Goal: Task Accomplishment & Management: Manage account settings

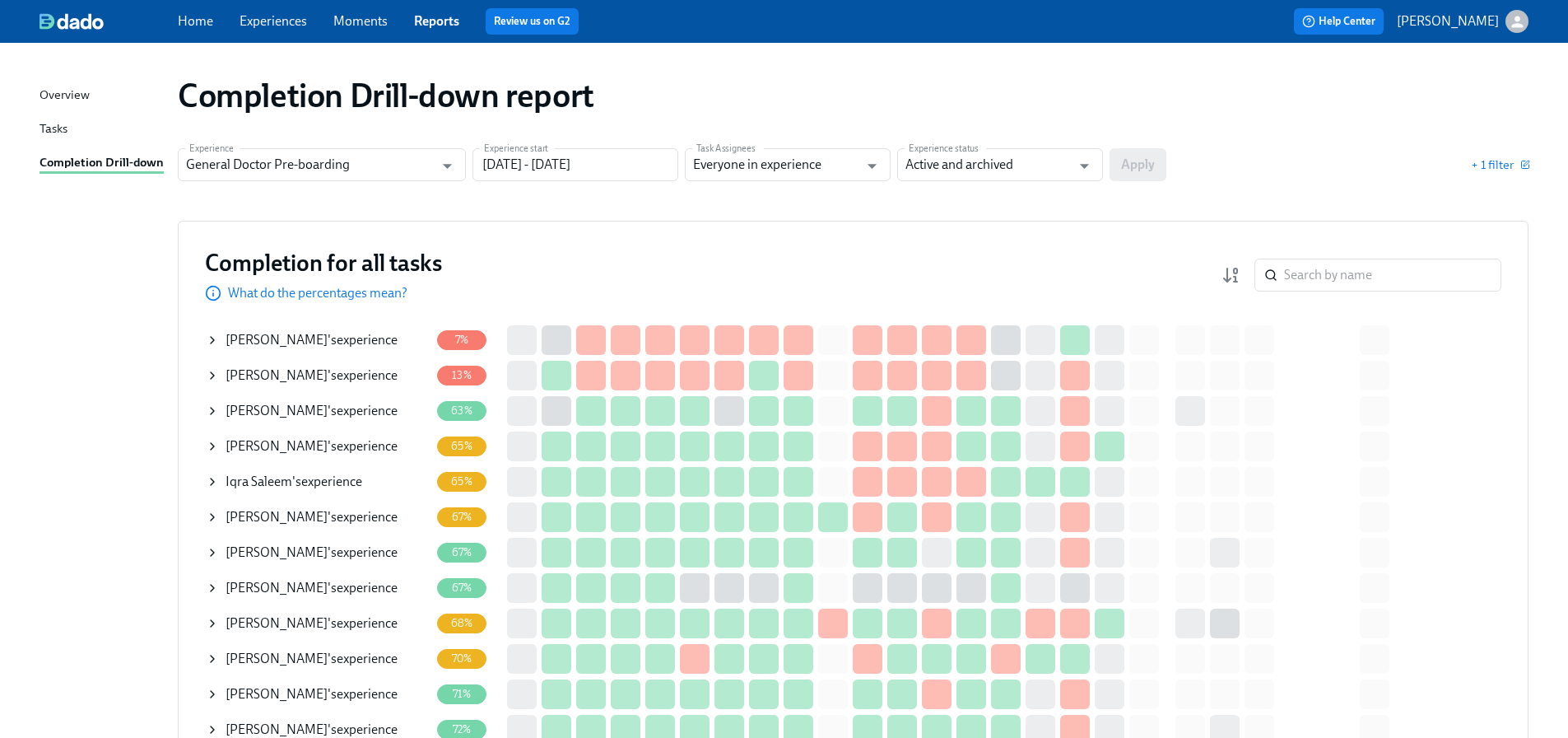
click at [254, 495] on div "Iqra [PERSON_NAME] 's experience" at bounding box center [317, 482] width 224 height 33
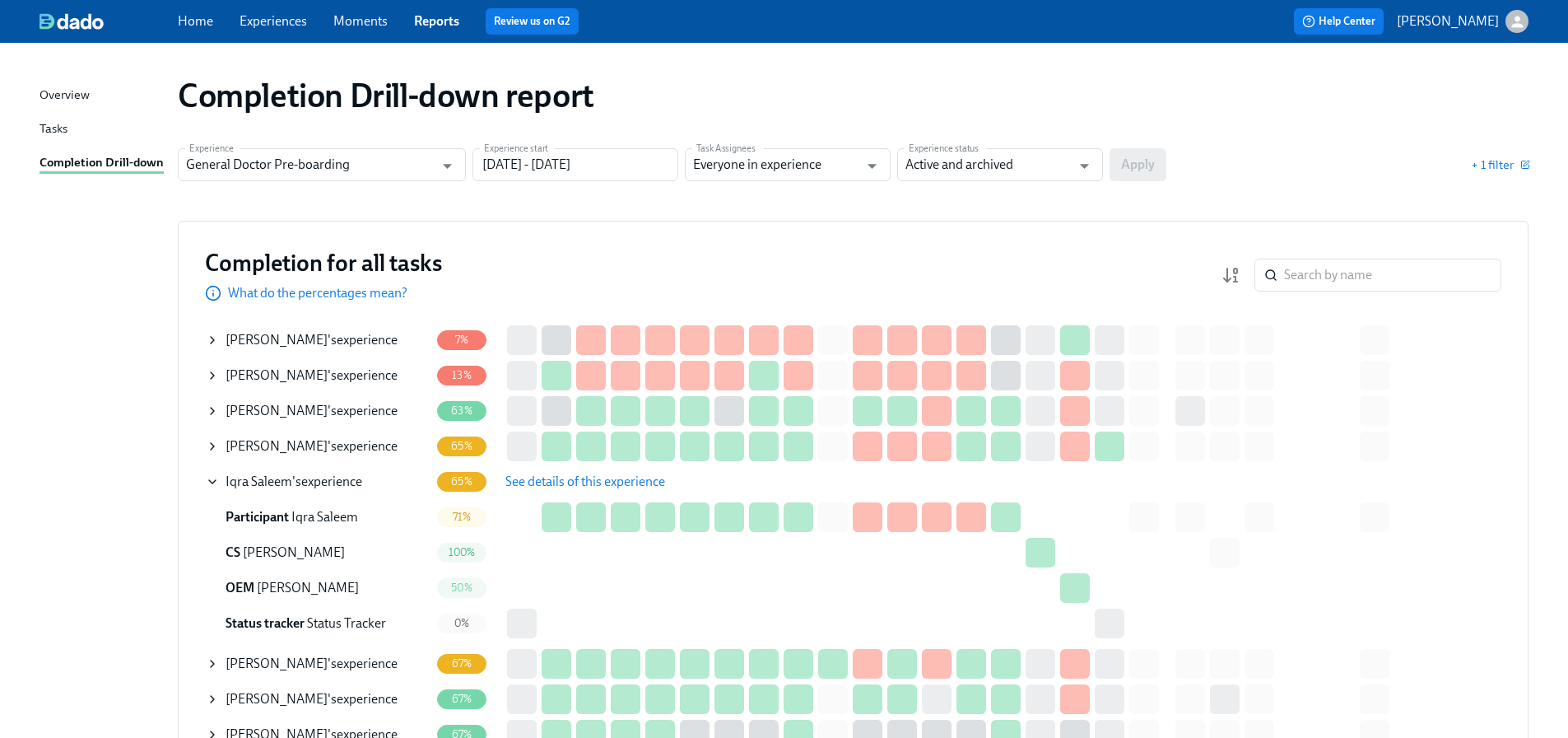
drag, startPoint x: 543, startPoint y: 484, endPoint x: 72, endPoint y: 432, distance: 473.9
click at [207, 341] on icon at bounding box center [212, 340] width 13 height 13
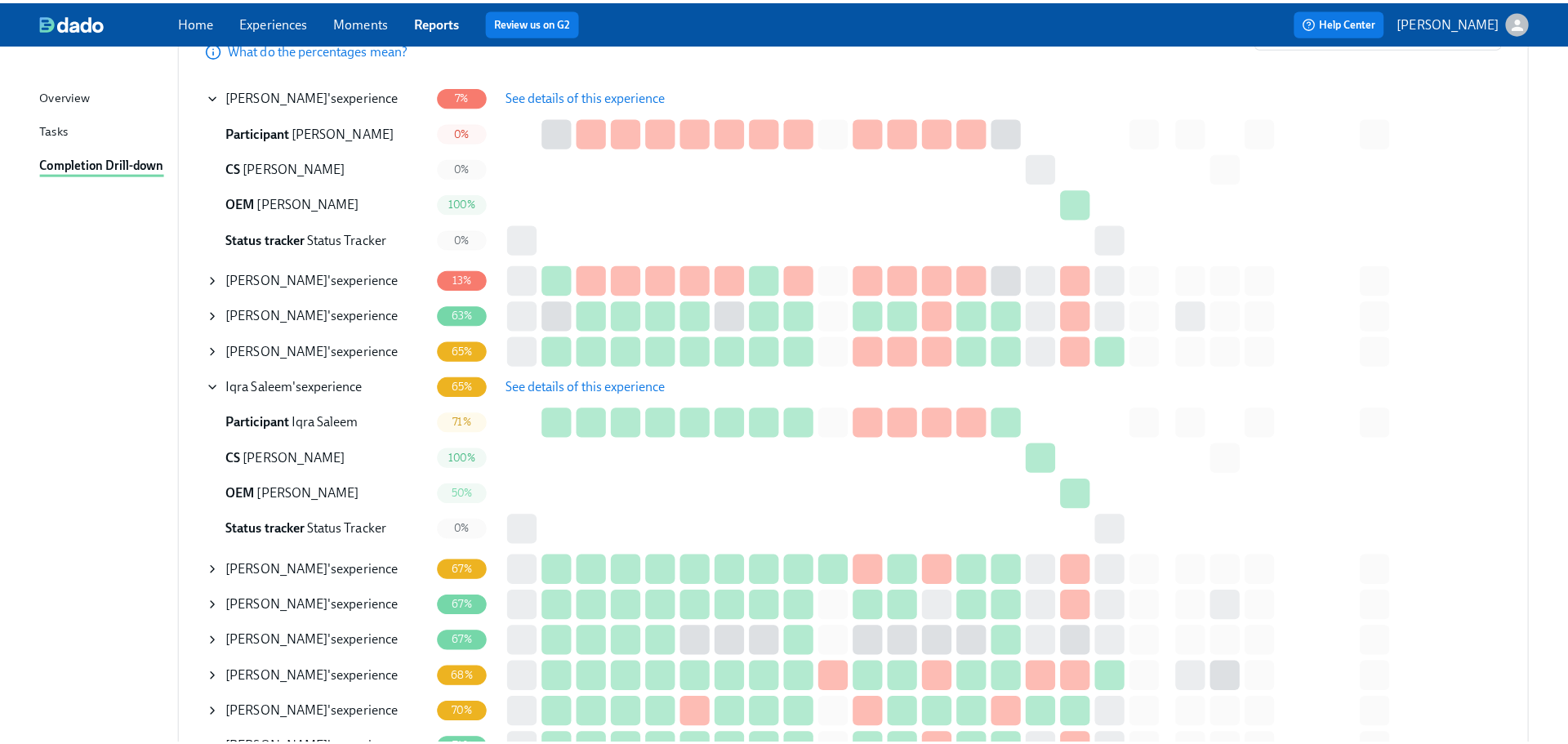
scroll to position [164, 0]
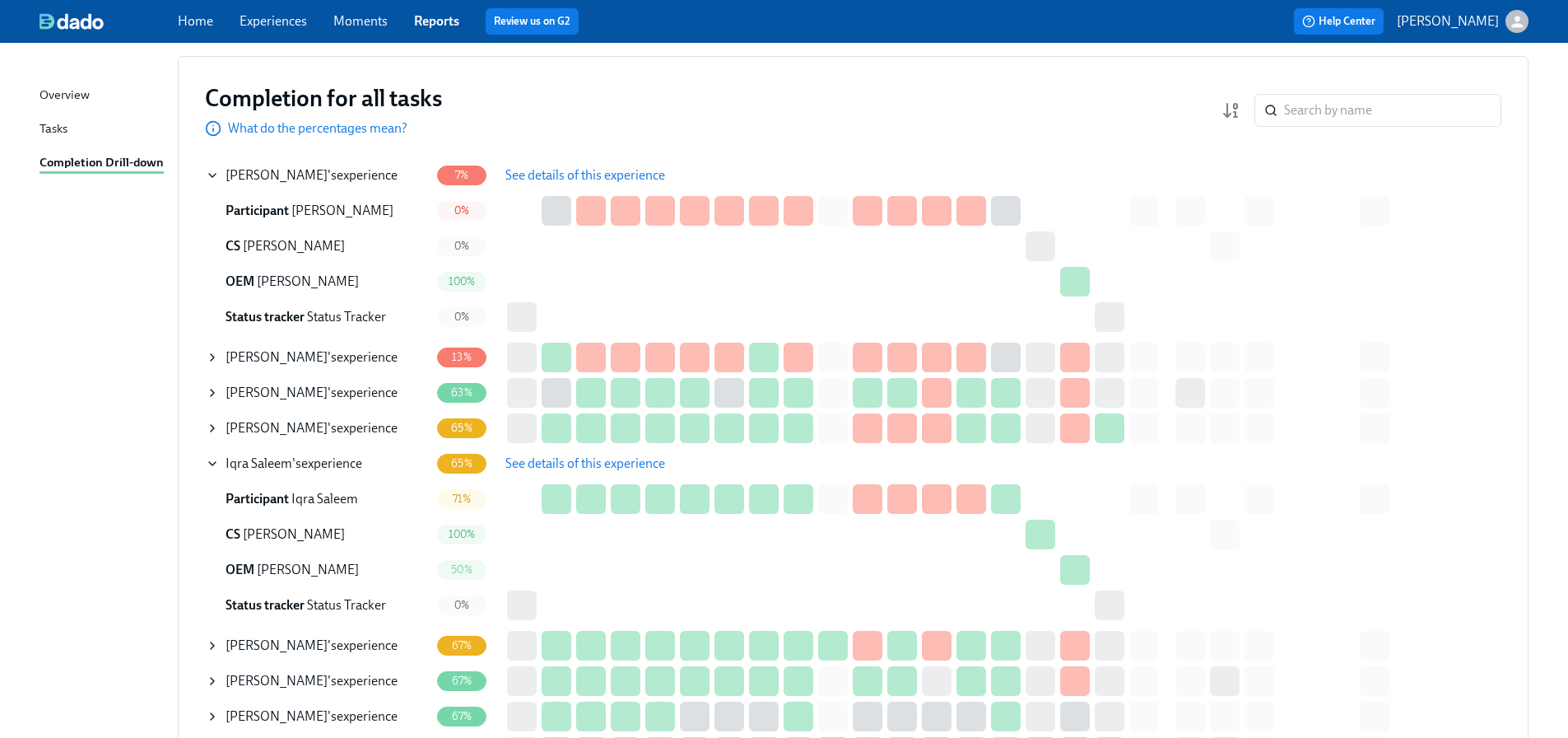
click at [604, 182] on span "See details of this experience" at bounding box center [585, 175] width 159 height 17
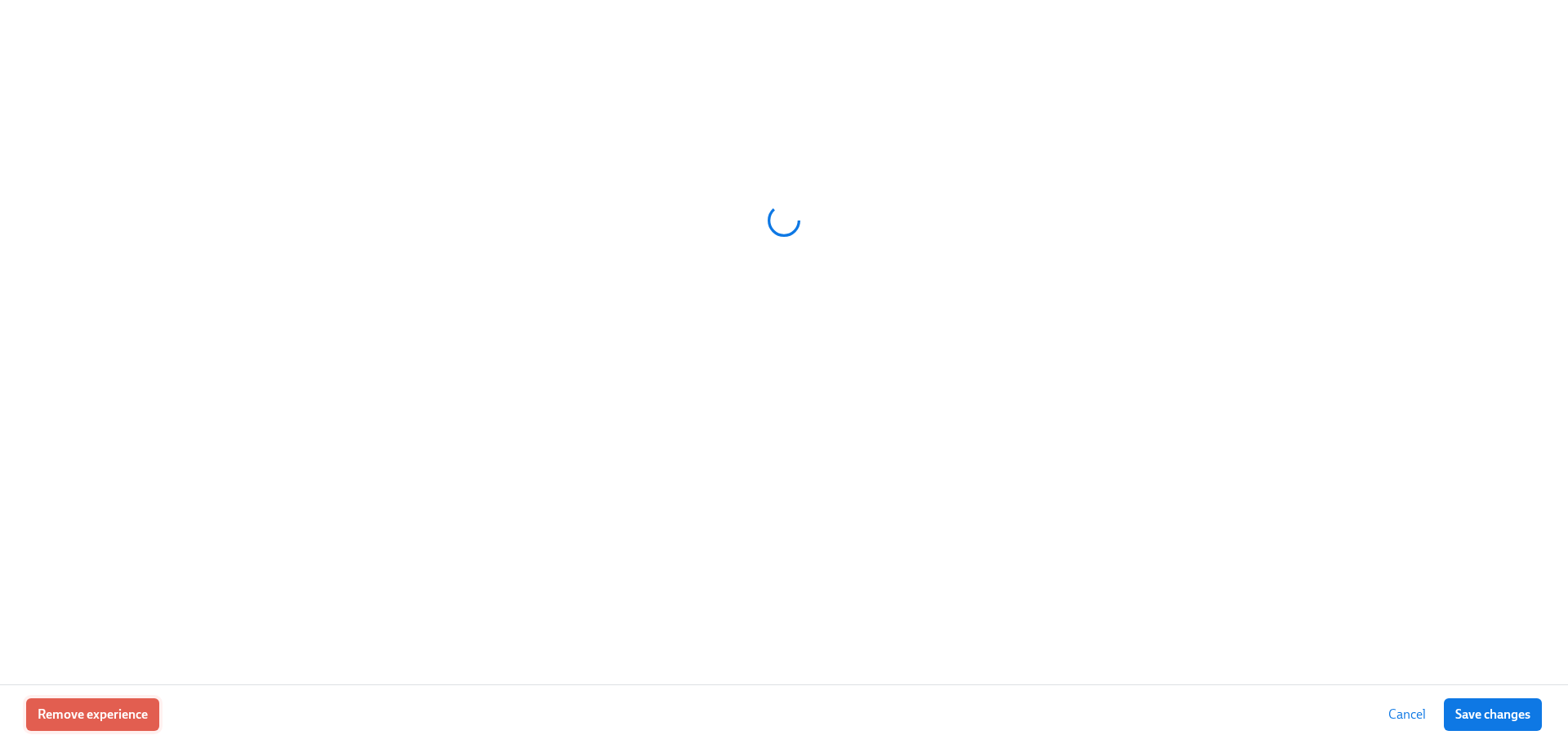
click at [79, 722] on span "Remove experience" at bounding box center [92, 715] width 111 height 16
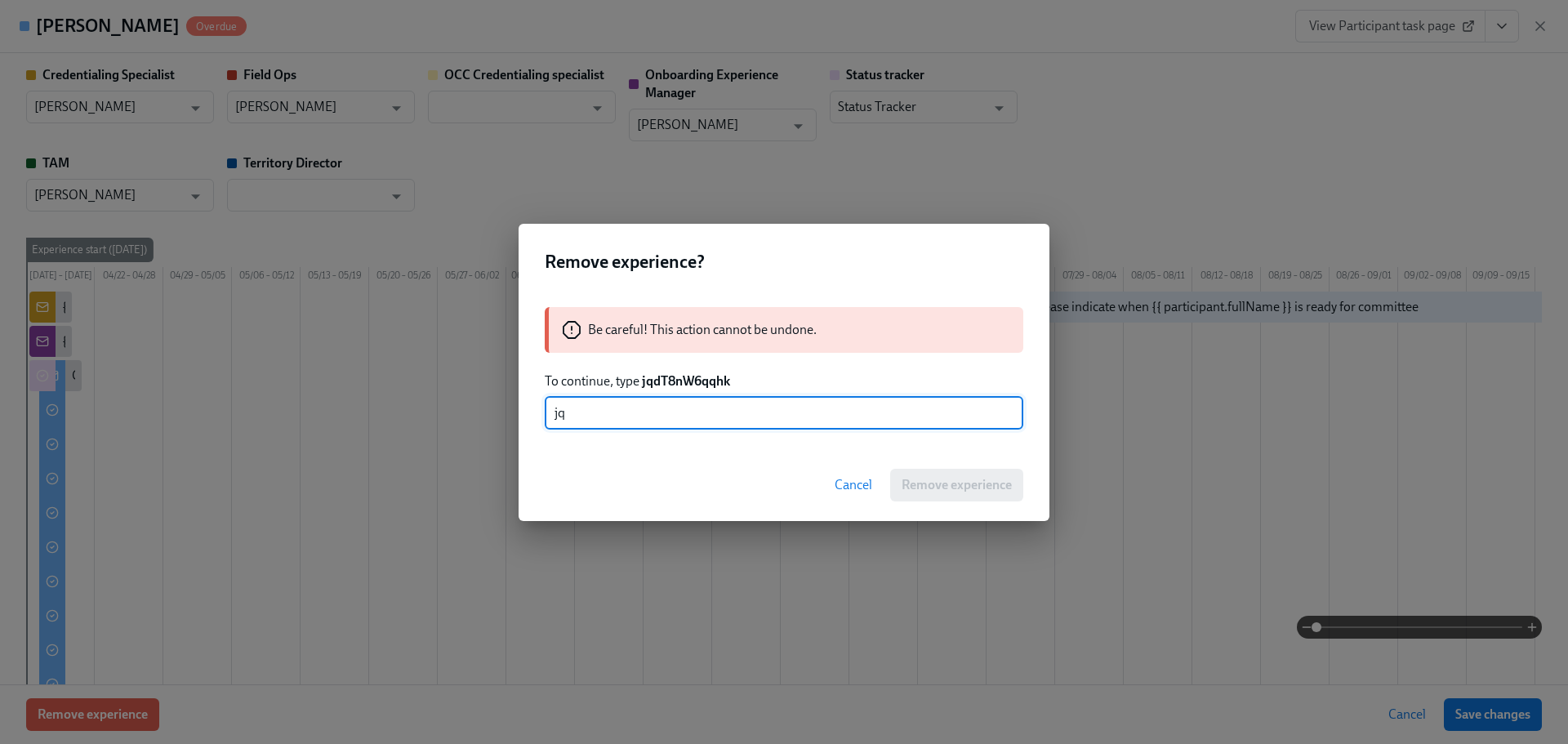
scroll to position [0, 349]
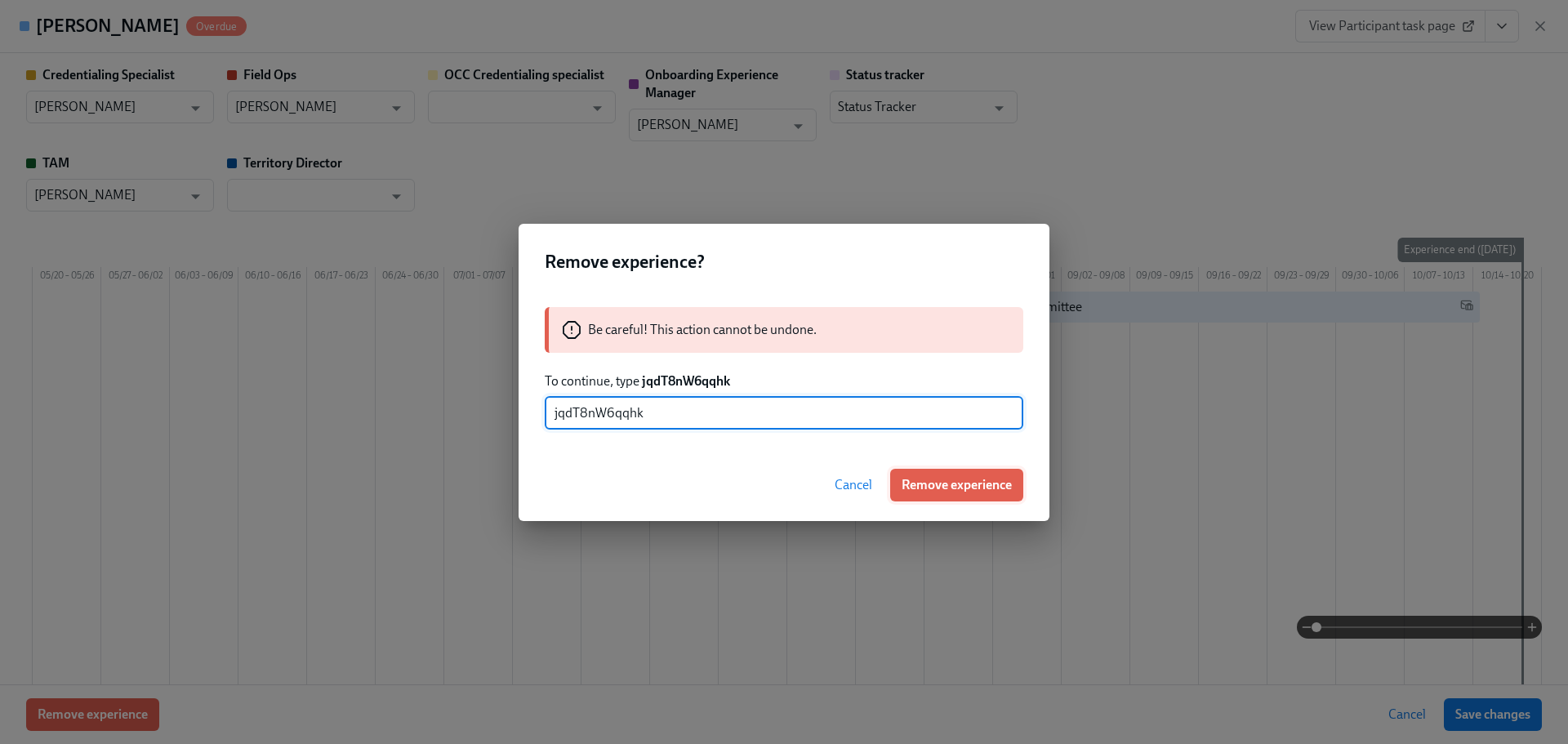
type input "jqdT8nW6qqhk"
click at [926, 475] on button "Remove experience" at bounding box center [957, 485] width 133 height 33
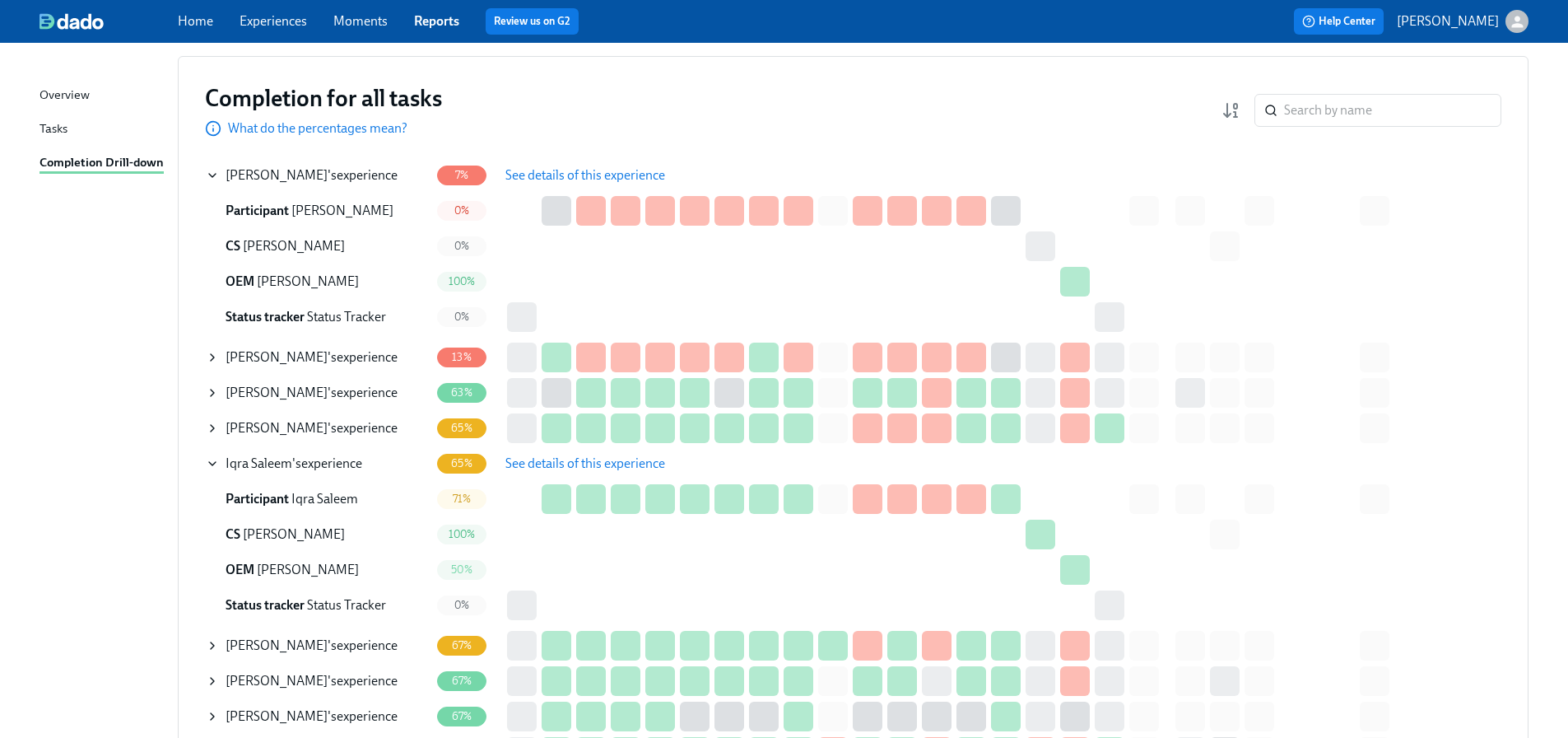
click at [532, 460] on span "See details of this experience" at bounding box center [585, 463] width 159 height 17
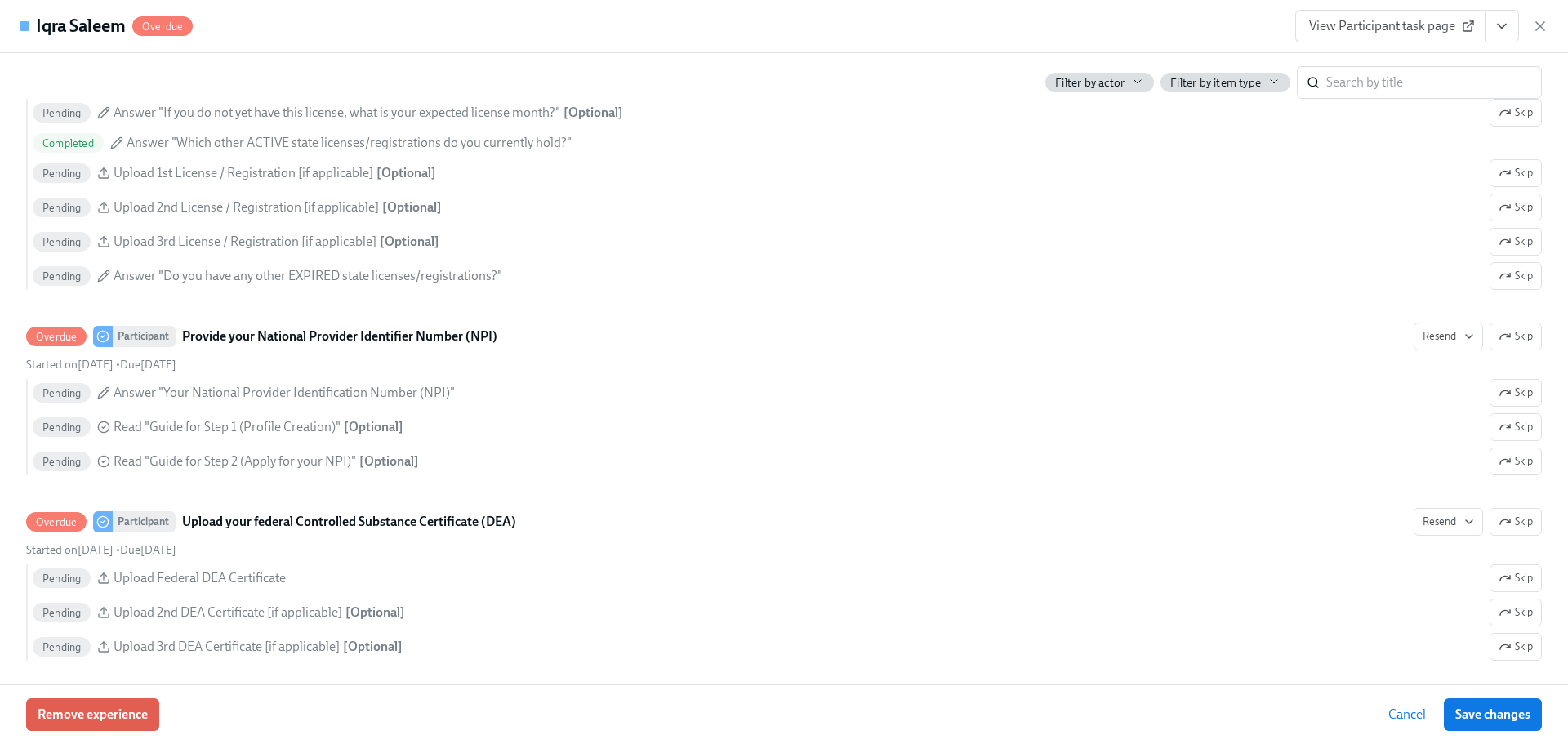
scroll to position [2532, 0]
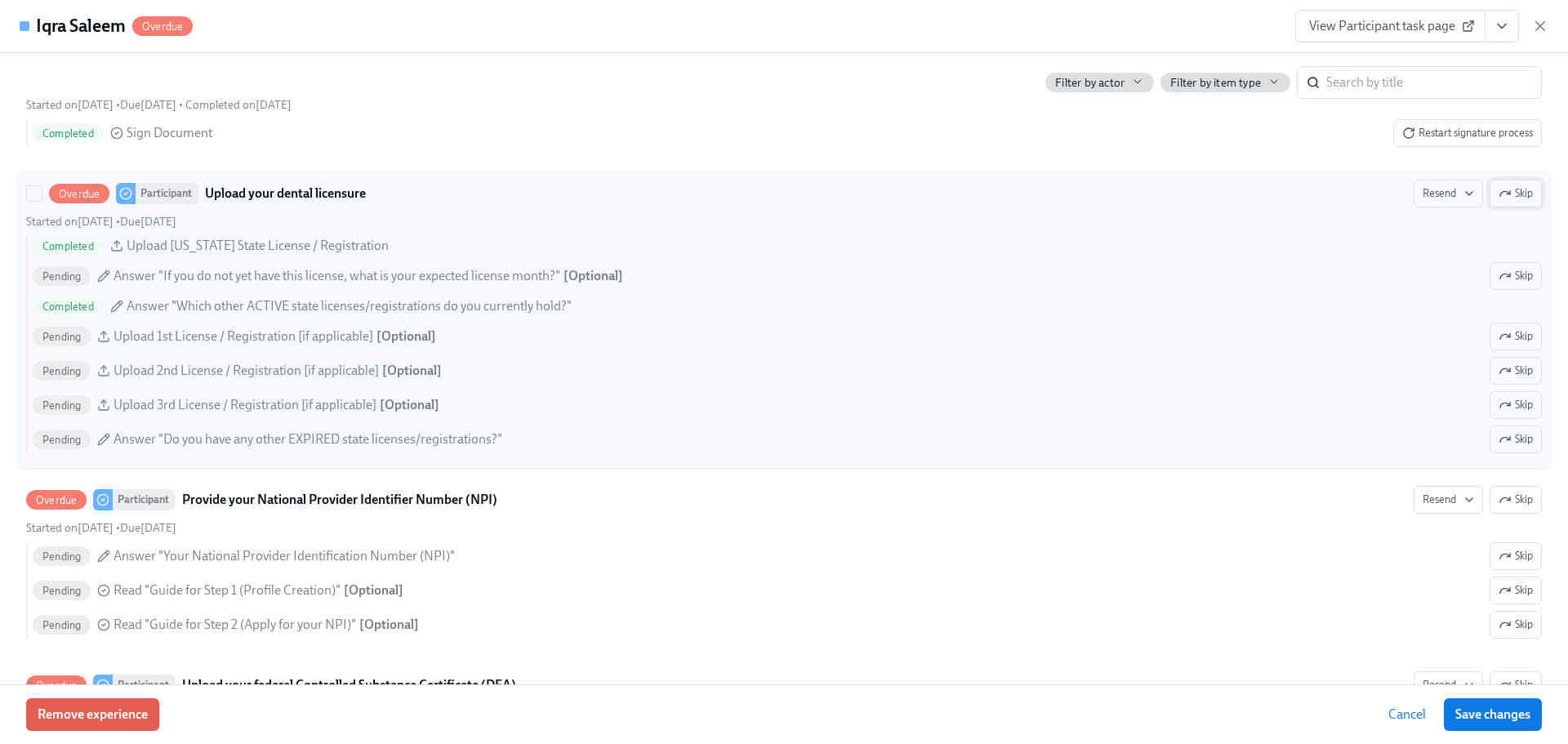
click at [1500, 205] on button "Skip" at bounding box center [1515, 194] width 52 height 27
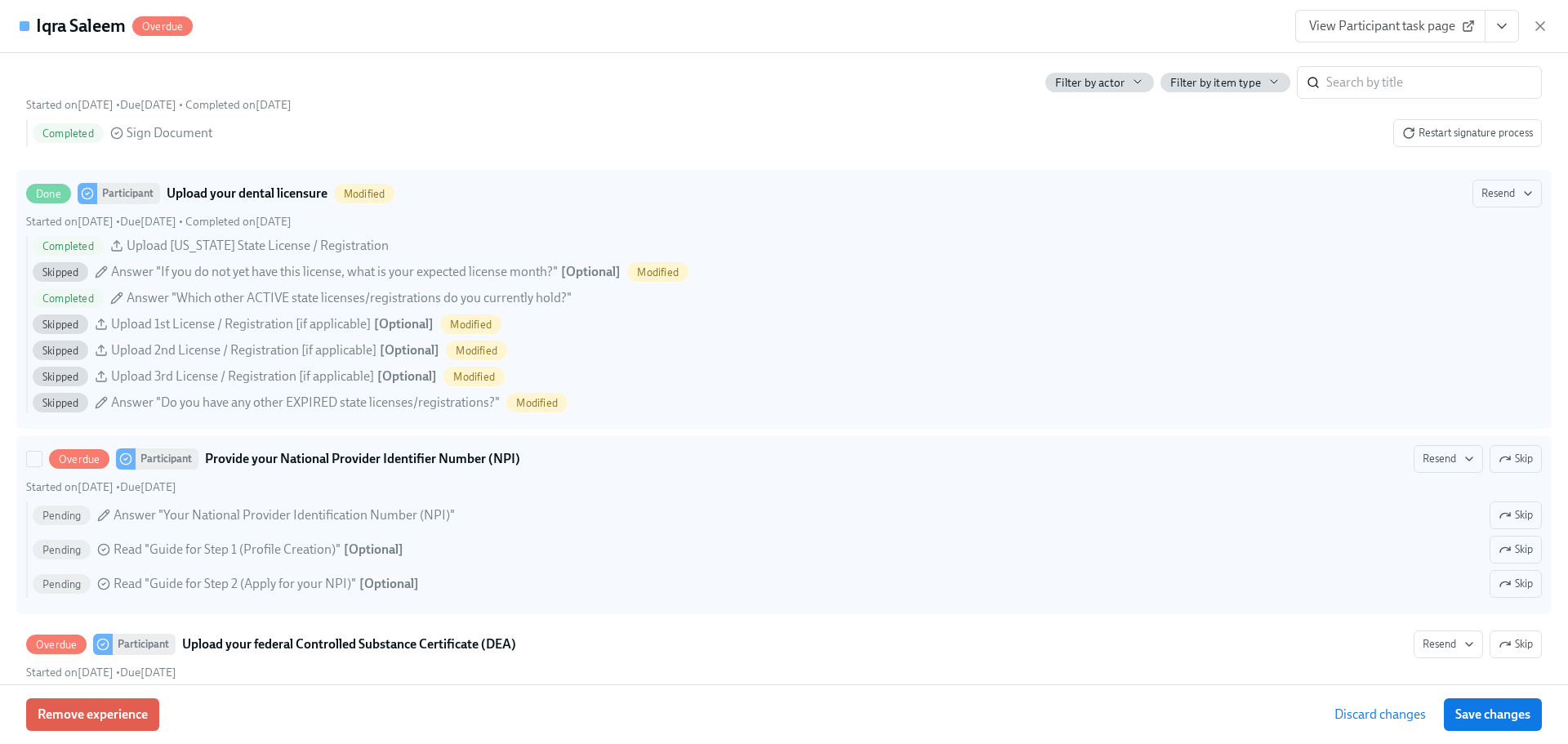
click at [1504, 497] on div "Overdue Participant Provide your National Provider Identifier Number (NPI) Rese…" at bounding box center [784, 525] width 1516 height 159
click at [42, 466] on input "Overdue Participant Provide your National Provider Identifier Number (NPI) Rese…" at bounding box center [34, 459] width 15 height 15
checkbox input "true"
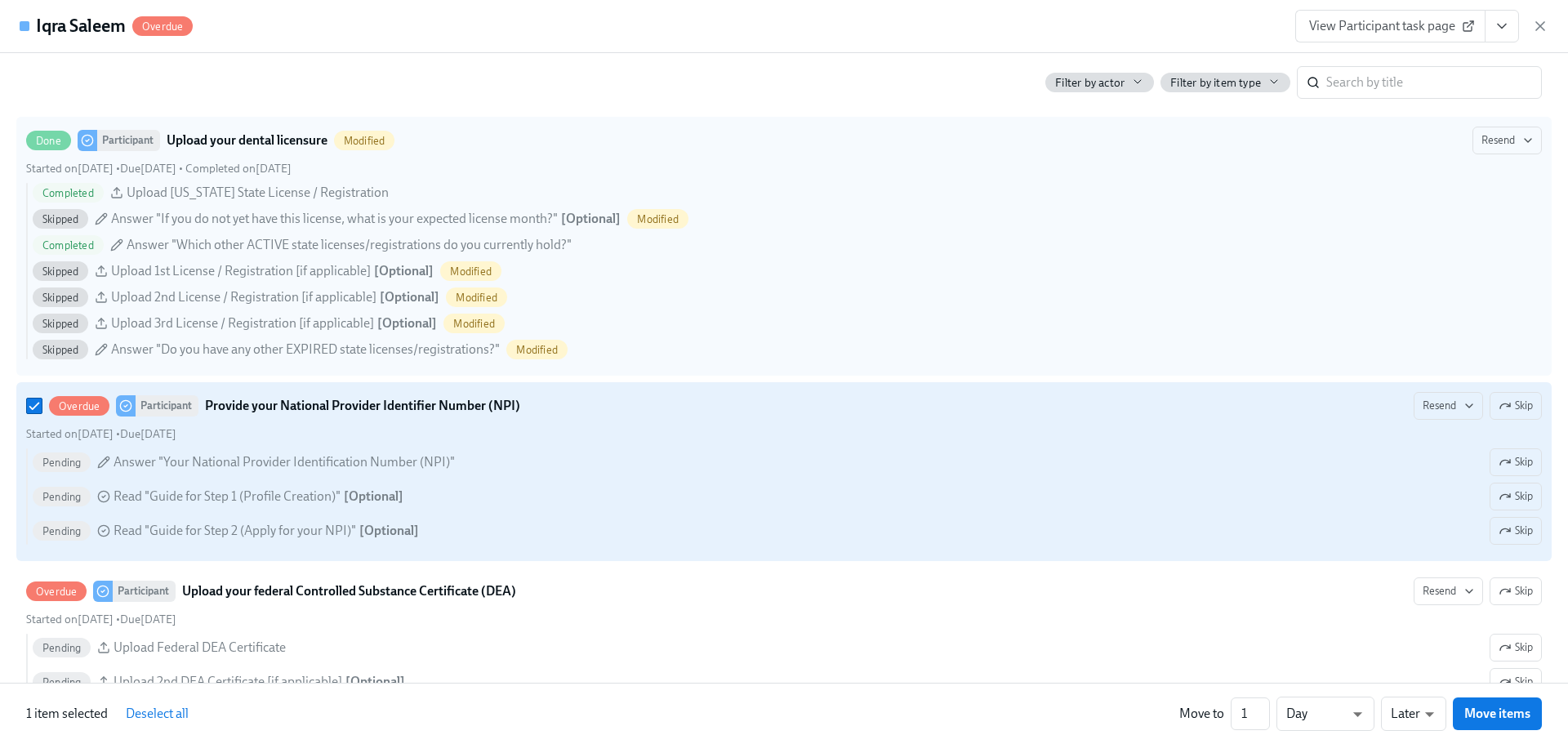
scroll to position [2614, 0]
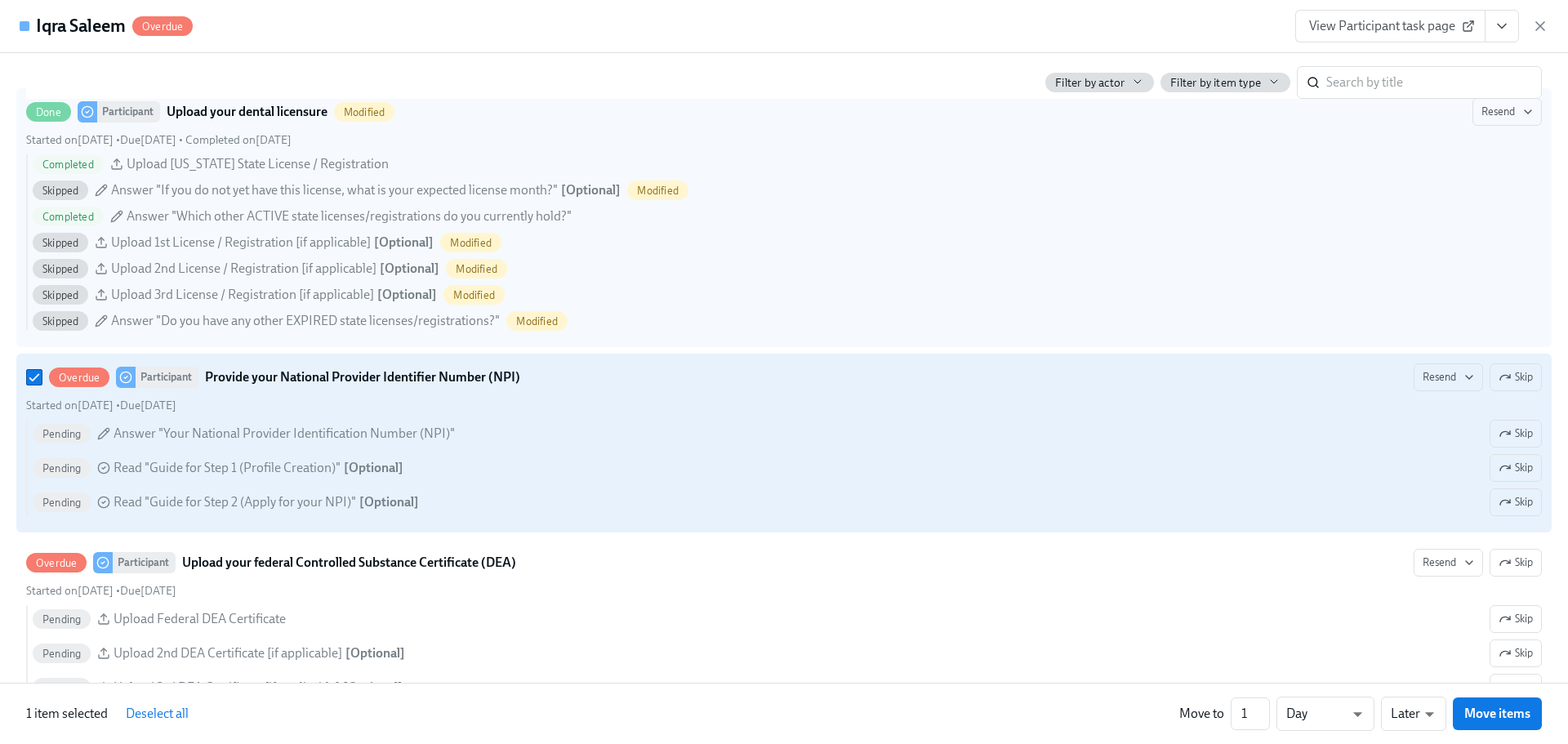
click at [1520, 386] on span "Skip" at bounding box center [1516, 377] width 35 height 16
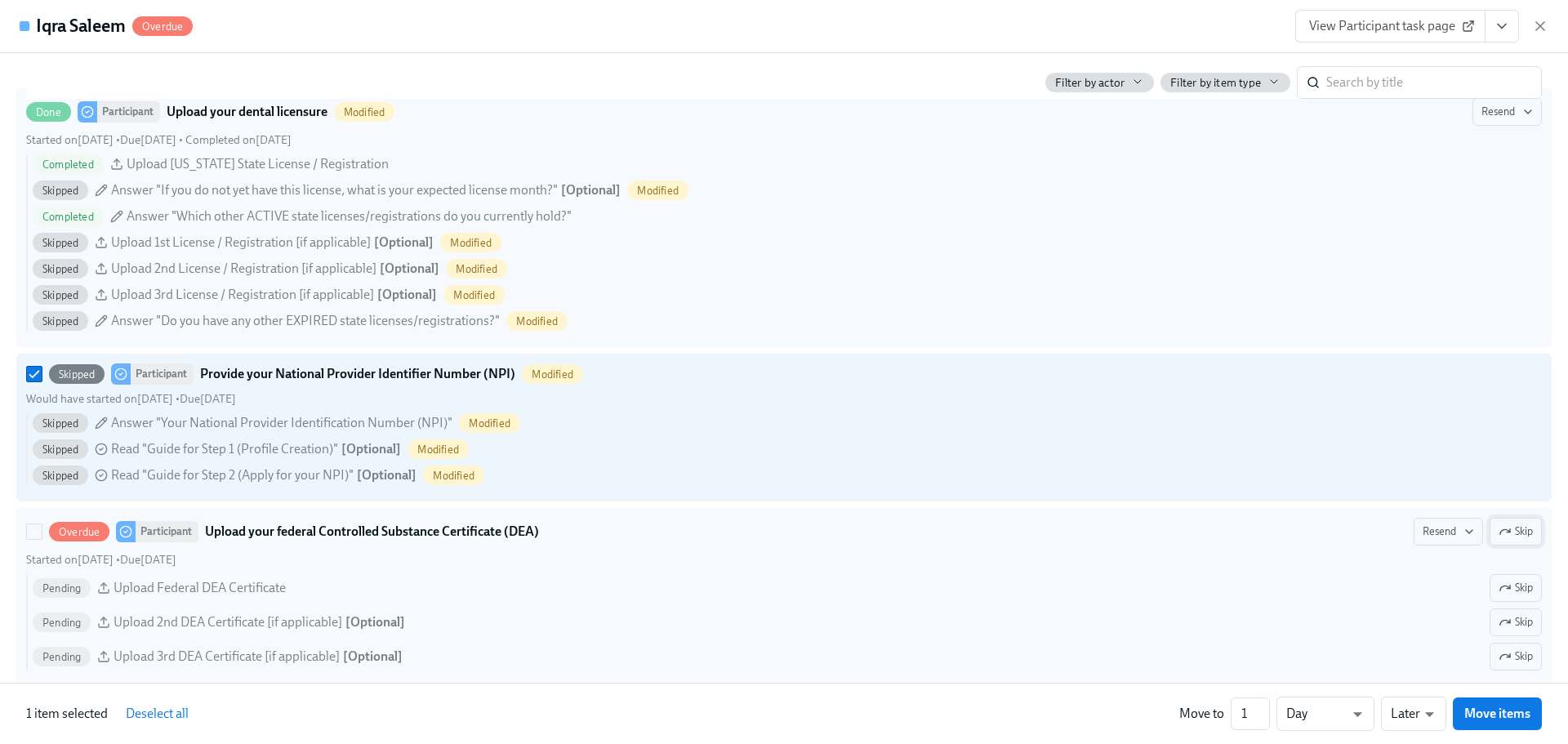
click at [1500, 534] on icon "button" at bounding box center [1505, 531] width 10 height 5
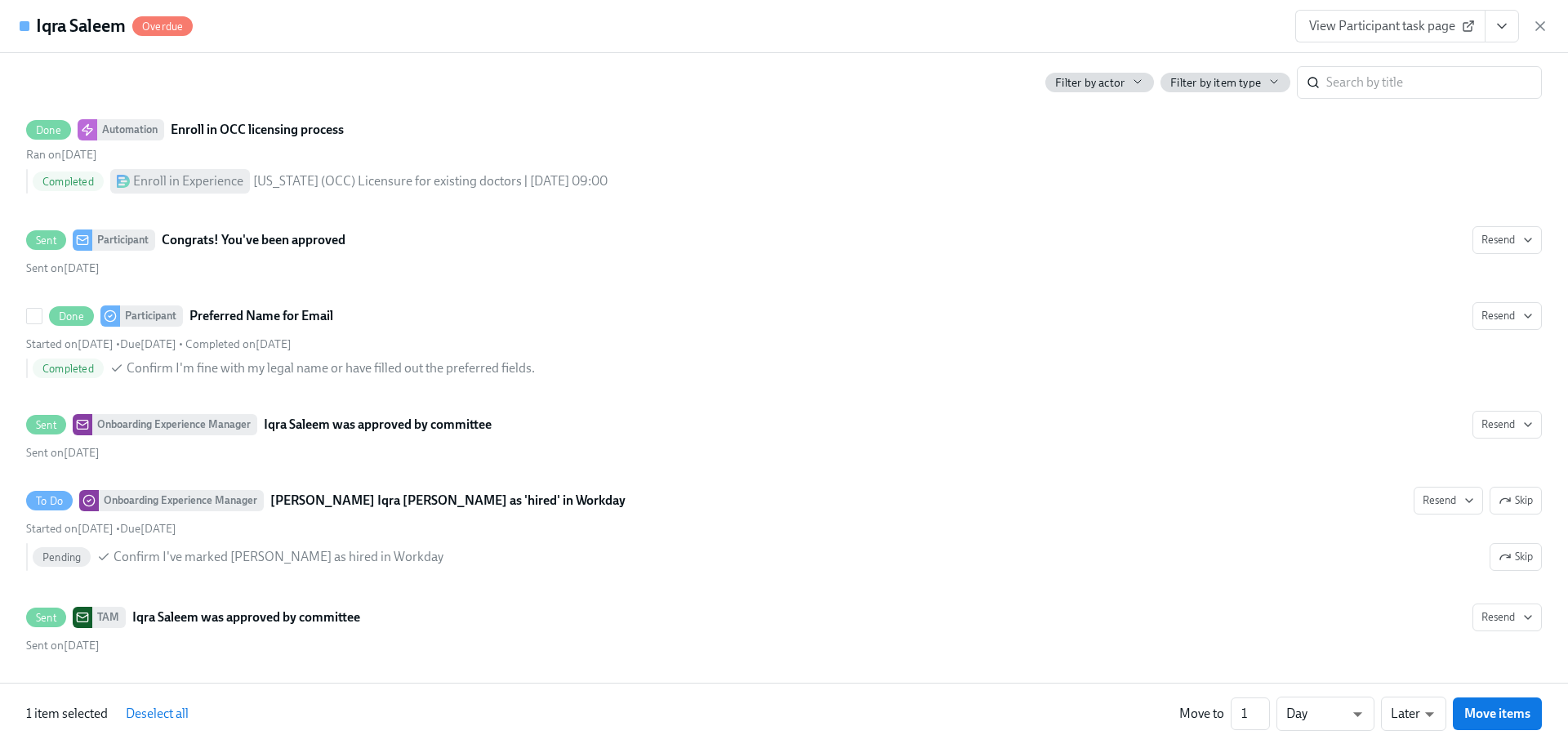
scroll to position [5418, 0]
